Goal: Use online tool/utility: Utilize a website feature to perform a specific function

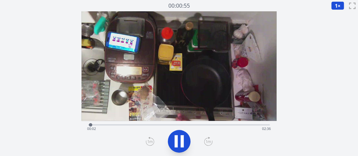
click at [121, 125] on div "Time elapsed: 00:02 Time remaining: 02:36" at bounding box center [179, 128] width 184 height 9
click at [185, 143] on icon at bounding box center [179, 141] width 16 height 16
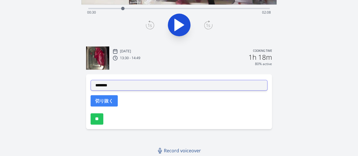
click at [102, 86] on select "**********" at bounding box center [179, 85] width 177 height 11
select select "**********"
click at [91, 80] on select "**********" at bounding box center [179, 85] width 177 height 11
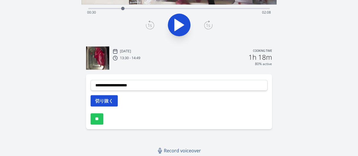
click at [105, 103] on button "切り抜く" at bounding box center [104, 100] width 27 height 11
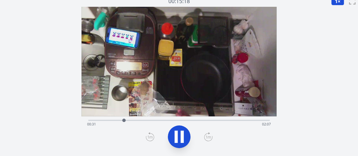
scroll to position [0, 0]
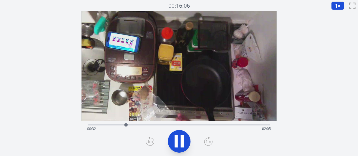
click at [138, 123] on div "Time elapsed: 00:32 Time remaining: 02:05" at bounding box center [178, 124] width 181 height 7
click at [175, 142] on icon at bounding box center [176, 141] width 3 height 12
click at [175, 142] on icon at bounding box center [179, 141] width 9 height 12
click at [175, 142] on icon at bounding box center [176, 141] width 3 height 12
click at [175, 142] on icon at bounding box center [179, 141] width 9 height 12
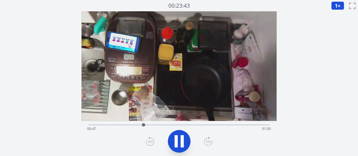
click at [175, 142] on icon at bounding box center [176, 141] width 3 height 12
click at [175, 142] on icon at bounding box center [179, 141] width 9 height 12
click at [175, 142] on icon at bounding box center [176, 141] width 3 height 12
click at [175, 142] on icon at bounding box center [179, 141] width 9 height 12
click at [175, 142] on icon at bounding box center [176, 141] width 3 height 12
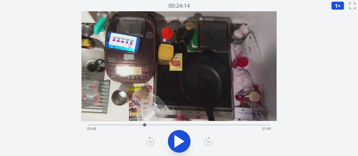
click at [175, 142] on icon at bounding box center [179, 141] width 9 height 12
click at [175, 142] on icon at bounding box center [176, 141] width 3 height 12
click at [146, 124] on div at bounding box center [148, 125] width 8 height 8
click at [142, 124] on div at bounding box center [146, 125] width 8 height 8
click at [147, 124] on div "Time elapsed: 00:46 Time remaining: 01:51" at bounding box center [179, 128] width 184 height 9
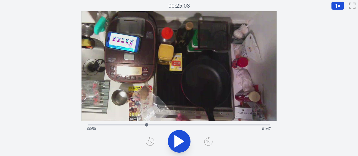
click at [145, 125] on div at bounding box center [146, 125] width 8 height 8
click at [143, 125] on div at bounding box center [144, 125] width 8 height 8
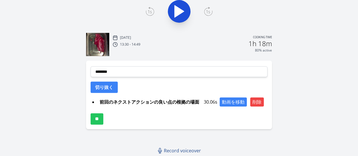
scroll to position [130, 0]
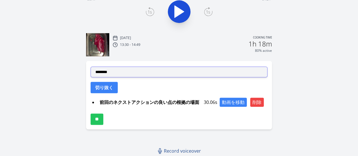
click at [113, 70] on select "**********" at bounding box center [179, 72] width 177 height 11
select select "**********"
click at [91, 67] on select "**********" at bounding box center [179, 72] width 177 height 11
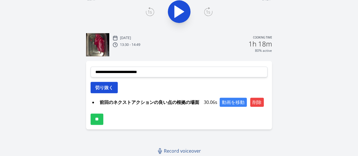
click at [108, 87] on button "切り抜く" at bounding box center [104, 87] width 27 height 11
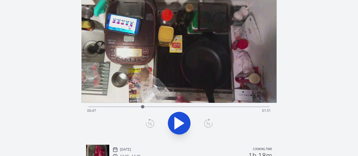
scroll to position [0, 0]
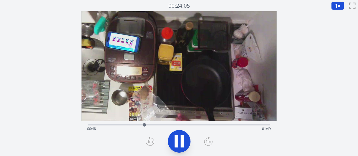
click at [181, 124] on div "Time elapsed: 00:48 Time remaining: 01:49" at bounding box center [179, 128] width 184 height 9
click at [180, 140] on icon at bounding box center [179, 141] width 16 height 16
click at [180, 140] on icon at bounding box center [179, 141] width 9 height 12
click at [180, 140] on icon at bounding box center [179, 141] width 16 height 16
click at [180, 140] on icon at bounding box center [179, 141] width 9 height 12
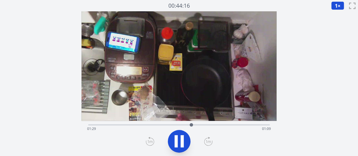
click at [180, 140] on icon at bounding box center [179, 141] width 16 height 16
click at [180, 140] on icon at bounding box center [179, 141] width 9 height 12
click at [180, 140] on icon at bounding box center [179, 141] width 16 height 16
click at [180, 140] on icon at bounding box center [179, 141] width 9 height 12
click at [180, 140] on icon at bounding box center [179, 141] width 16 height 16
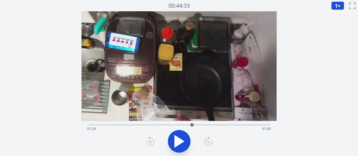
click at [180, 140] on icon at bounding box center [179, 141] width 9 height 12
click at [180, 140] on icon at bounding box center [179, 141] width 16 height 16
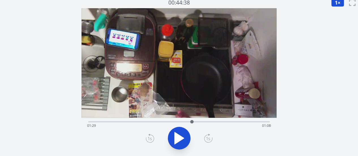
scroll to position [3, 0]
click at [180, 134] on icon at bounding box center [179, 138] width 16 height 16
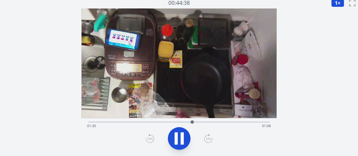
click at [180, 134] on icon at bounding box center [179, 138] width 16 height 16
click at [190, 122] on div at bounding box center [192, 122] width 8 height 8
click at [181, 135] on icon at bounding box center [179, 138] width 16 height 16
click at [181, 135] on icon at bounding box center [182, 138] width 3 height 12
click at [183, 137] on icon at bounding box center [179, 138] width 16 height 16
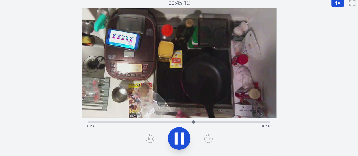
click at [183, 137] on icon at bounding box center [182, 138] width 3 height 12
click at [191, 122] on div at bounding box center [193, 122] width 8 height 8
click at [184, 136] on icon at bounding box center [179, 138] width 16 height 16
click at [0, 0] on icon at bounding box center [0, 0] width 0 height 0
click at [184, 136] on icon at bounding box center [179, 138] width 16 height 16
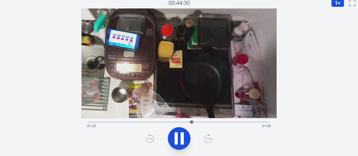
click at [184, 136] on icon at bounding box center [179, 138] width 16 height 16
drag, startPoint x: 184, startPoint y: 136, endPoint x: 175, endPoint y: 138, distance: 8.5
click at [175, 138] on icon at bounding box center [179, 138] width 9 height 12
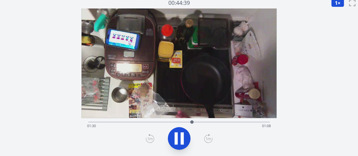
click at [175, 138] on icon at bounding box center [176, 138] width 3 height 12
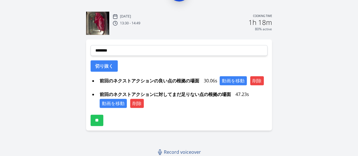
scroll to position [152, 0]
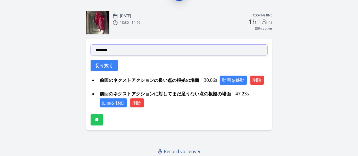
click at [120, 52] on select "**********" at bounding box center [179, 49] width 177 height 11
select select "**********"
click at [91, 44] on select "**********" at bounding box center [179, 49] width 177 height 11
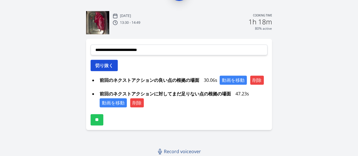
click at [112, 61] on button "切り抜く" at bounding box center [104, 65] width 27 height 11
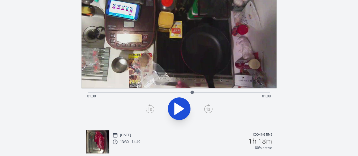
scroll to position [27, 0]
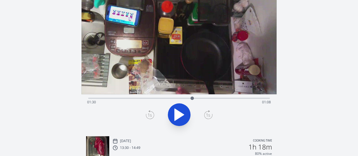
click at [162, 97] on div "Time elapsed: 01:30 Time remaining: 01:08" at bounding box center [178, 97] width 181 height 7
click at [152, 96] on div "Time elapsed: 01:03 Time remaining: 01:34" at bounding box center [178, 97] width 181 height 7
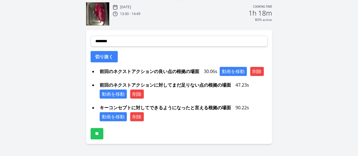
scroll to position [161, 0]
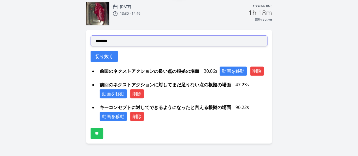
click at [127, 43] on select "**********" at bounding box center [179, 40] width 177 height 11
select select "**********"
click at [91, 35] on select "**********" at bounding box center [179, 40] width 177 height 11
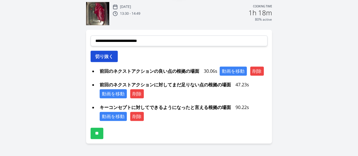
click at [109, 56] on button "切り抜く" at bounding box center [104, 56] width 27 height 11
select select
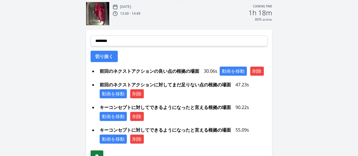
click at [95, 152] on input "**" at bounding box center [97, 155] width 13 height 11
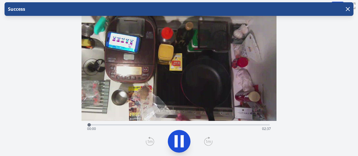
scroll to position [19, 0]
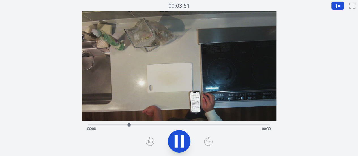
click at [134, 124] on div "Time elapsed: 00:08 Time remaining: 00:30" at bounding box center [178, 124] width 181 height 1
click at [142, 125] on div "Time elapsed: 00:10 Time remaining: 00:28" at bounding box center [179, 128] width 184 height 9
click at [150, 125] on div "Time elapsed: 00:11 Time remaining: 00:27" at bounding box center [179, 128] width 184 height 9
click at [154, 125] on div at bounding box center [152, 124] width 3 height 3
click at [162, 124] on div "Time elapsed: 00:13 Time remaining: 00:24" at bounding box center [178, 124] width 181 height 7
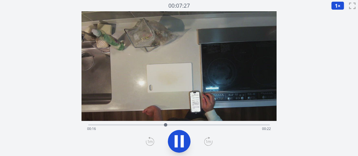
click at [170, 124] on div "Time elapsed: 00:16 Time remaining: 00:22" at bounding box center [179, 128] width 184 height 9
click at [183, 142] on icon at bounding box center [182, 141] width 3 height 12
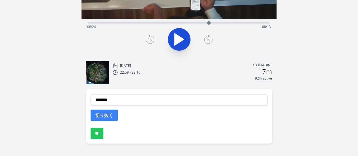
scroll to position [107, 0]
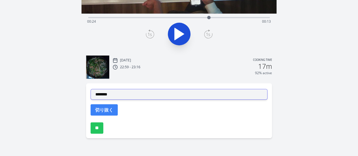
click at [121, 96] on select "**********" at bounding box center [179, 94] width 177 height 11
select select "**********"
click at [91, 89] on select "**********" at bounding box center [179, 94] width 177 height 11
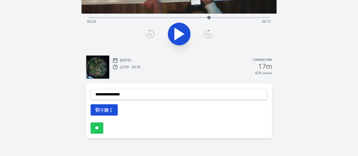
click at [105, 108] on button "切り抜く" at bounding box center [104, 109] width 27 height 11
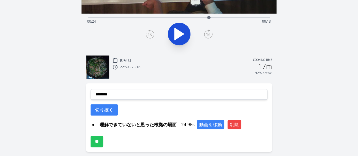
scroll to position [0, 0]
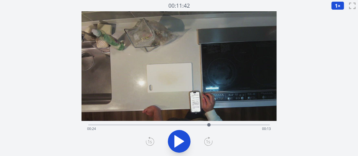
click at [178, 139] on icon at bounding box center [179, 141] width 9 height 12
click at [170, 141] on button at bounding box center [179, 141] width 23 height 23
click at [220, 125] on div "Time elapsed: 00:28 Time remaining: 00:10" at bounding box center [179, 128] width 184 height 9
click at [217, 124] on div at bounding box center [220, 125] width 8 height 8
click at [214, 125] on div at bounding box center [217, 125] width 8 height 8
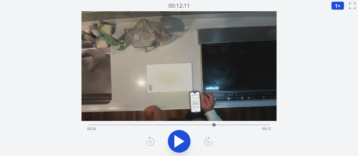
click at [212, 125] on div at bounding box center [214, 125] width 8 height 8
click at [179, 141] on icon at bounding box center [179, 141] width 9 height 12
click at [179, 141] on icon at bounding box center [179, 141] width 16 height 16
click at [212, 125] on div at bounding box center [214, 125] width 8 height 8
click at [180, 139] on icon at bounding box center [179, 141] width 9 height 12
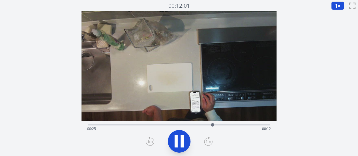
click at [180, 139] on icon at bounding box center [179, 141] width 16 height 16
click at [180, 139] on icon at bounding box center [179, 141] width 9 height 12
click at [180, 139] on icon at bounding box center [179, 141] width 16 height 16
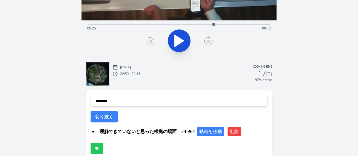
scroll to position [101, 0]
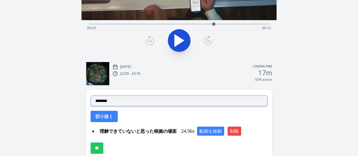
click at [136, 99] on select "**********" at bounding box center [179, 100] width 177 height 11
select select "**********"
click at [91, 95] on select "**********" at bounding box center [179, 100] width 177 height 11
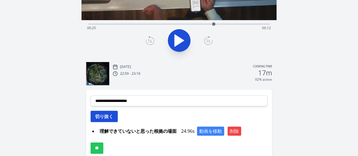
click at [110, 114] on button "切り抜く" at bounding box center [104, 116] width 27 height 11
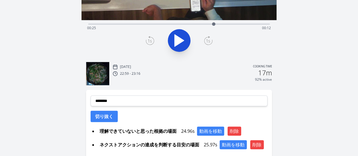
click at [179, 40] on icon at bounding box center [179, 41] width 9 height 12
click at [179, 40] on icon at bounding box center [179, 41] width 16 height 16
click at [111, 115] on button "切り抜く" at bounding box center [104, 116] width 27 height 11
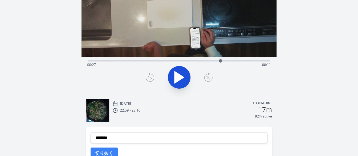
scroll to position [63, 0]
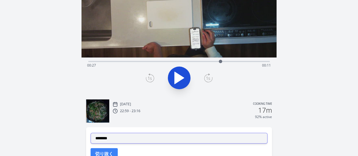
drag, startPoint x: 144, startPoint y: 141, endPoint x: 131, endPoint y: 139, distance: 13.2
click at [131, 139] on select "**********" at bounding box center [179, 138] width 177 height 11
select select "**********"
click at [91, 133] on select "**********" at bounding box center [179, 138] width 177 height 11
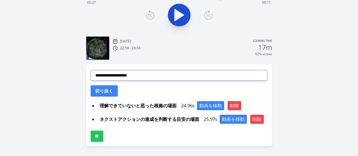
scroll to position [127, 0]
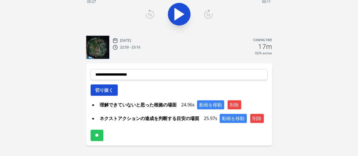
click at [108, 89] on button "切り抜く" at bounding box center [104, 89] width 27 height 11
select select
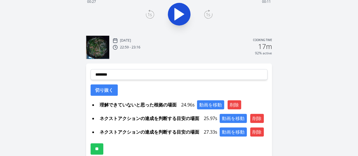
scroll to position [157, 0]
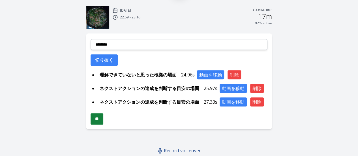
click at [99, 119] on input "**" at bounding box center [97, 118] width 13 height 11
